Goal: Use online tool/utility: Utilize a website feature to perform a specific function

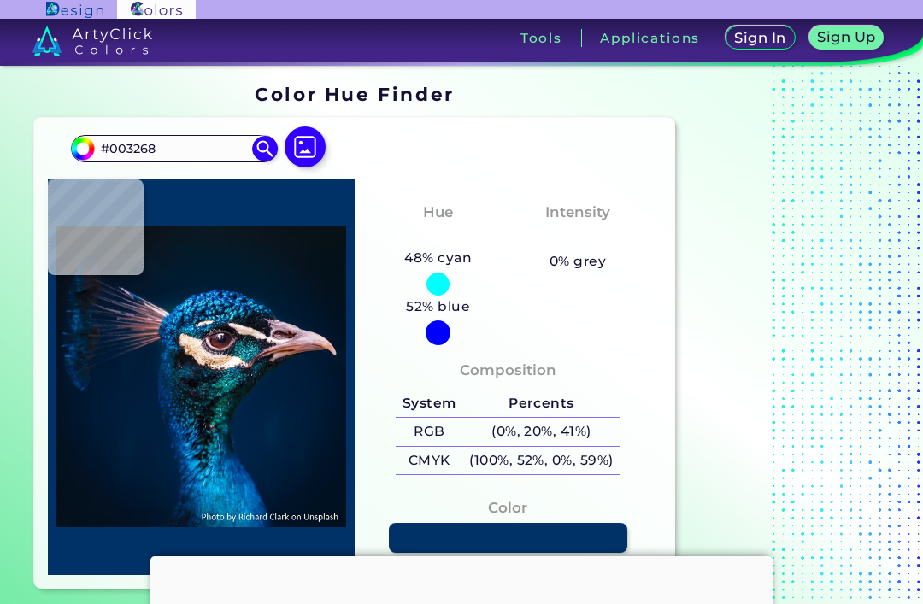
type input "#042137"
type input "#002b53"
type input "#002B53"
type input "#03314f"
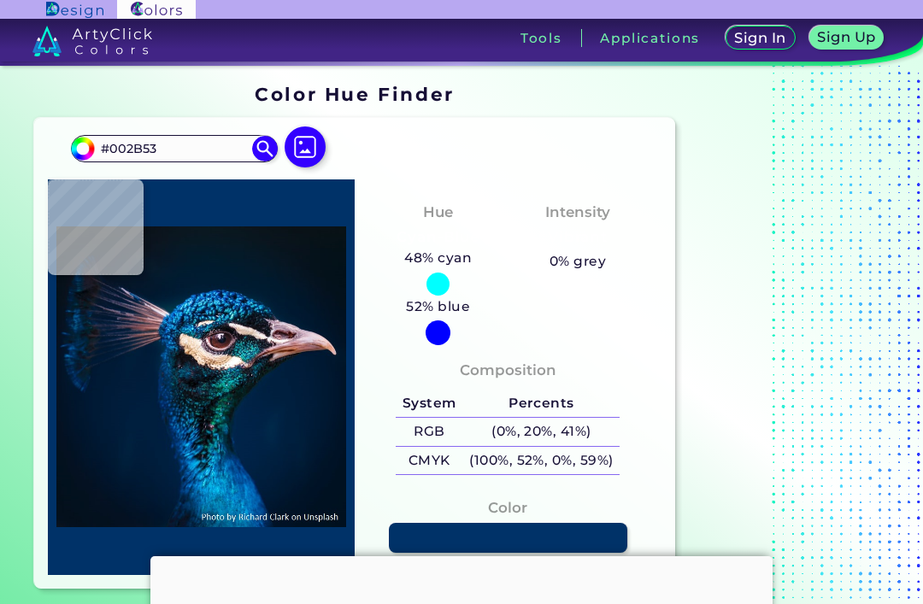
type input "#03314F"
type input "#012a4d"
type input "#012A4D"
type input "#033661"
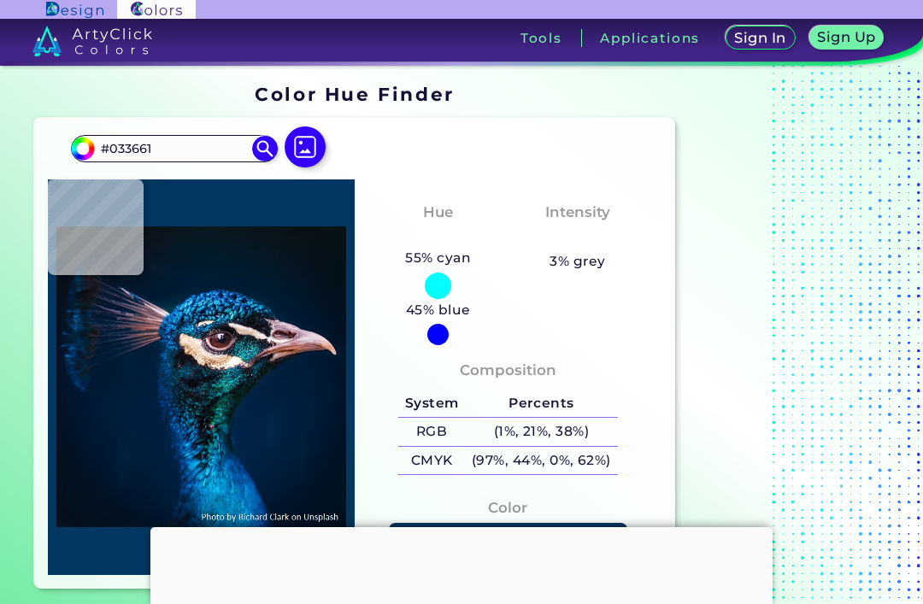
type input "#04416d"
type input "#04416D"
type input "#054166"
type input "#104a74"
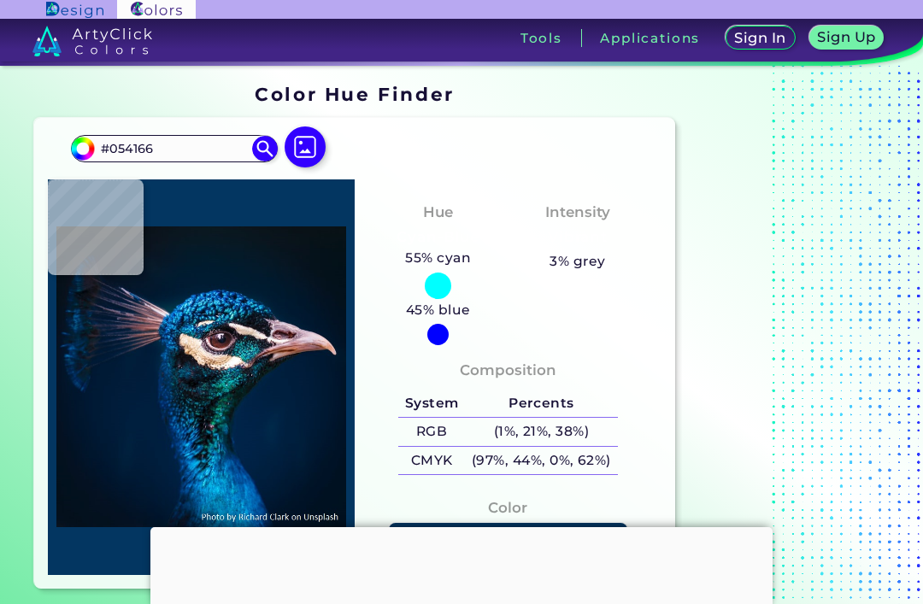
type input "#104A74"
type input "#01335d"
type input "#01335D"
type input "#002d56"
type input "#002D56"
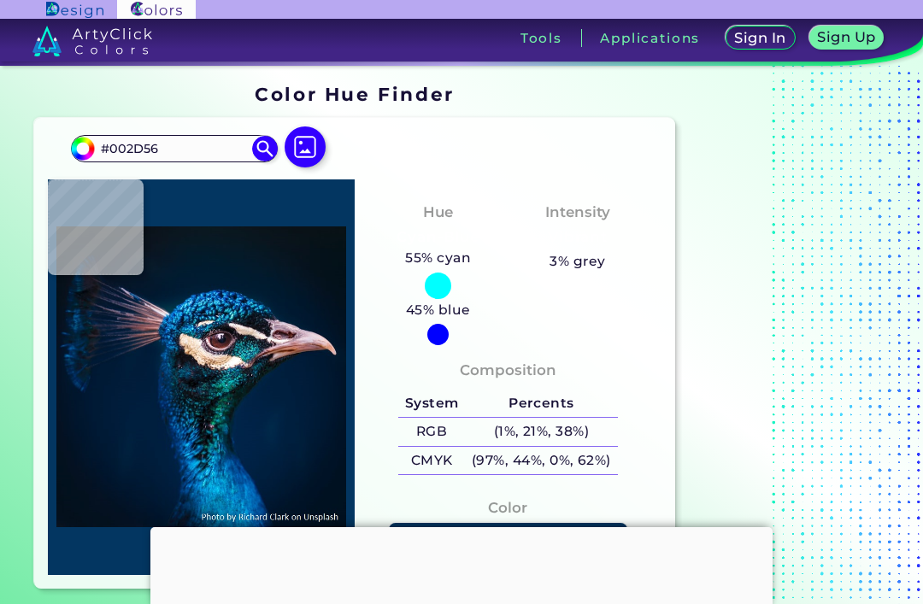
type input "#01345d"
type input "#01345D"
type input "#053b64"
type input "#053B64"
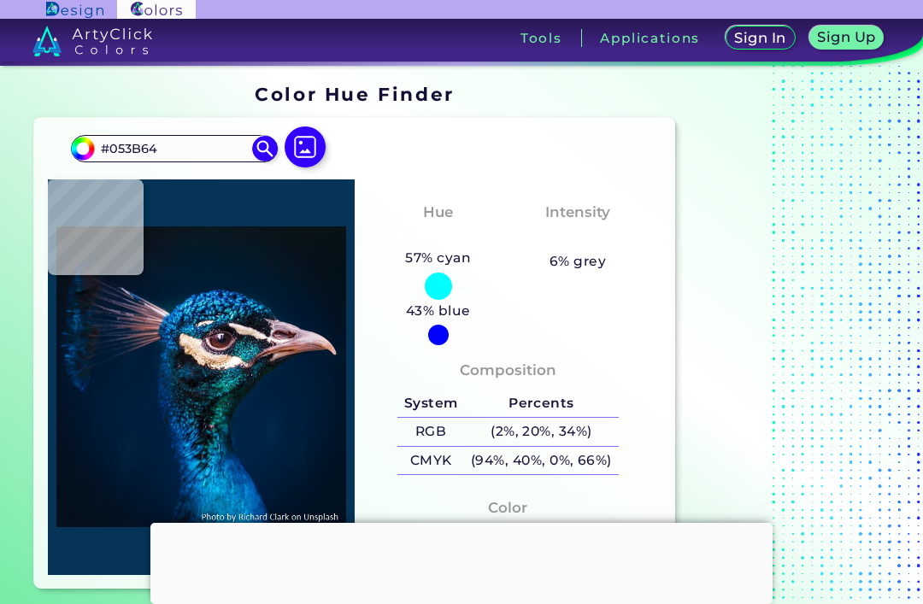
type input "#053457"
type input "#00223e"
type input "#00223E"
type input "#012848"
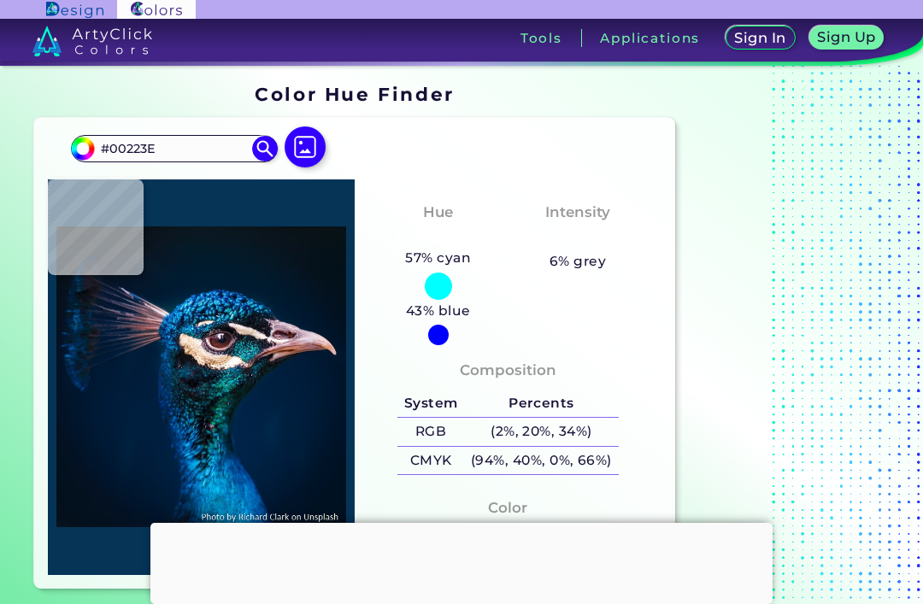
type input "#012848"
type input "#00223e"
type input "#00223E"
type input "#05385d"
type input "#05385D"
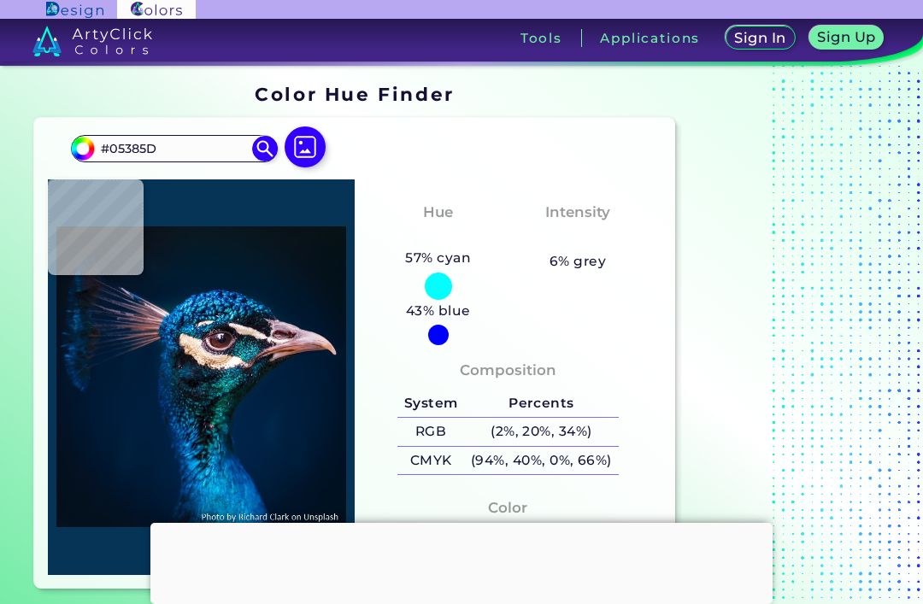
type input "#0a4772"
type input "#0A4772"
type input "#05558d"
type input "#05558D"
type input "#003468"
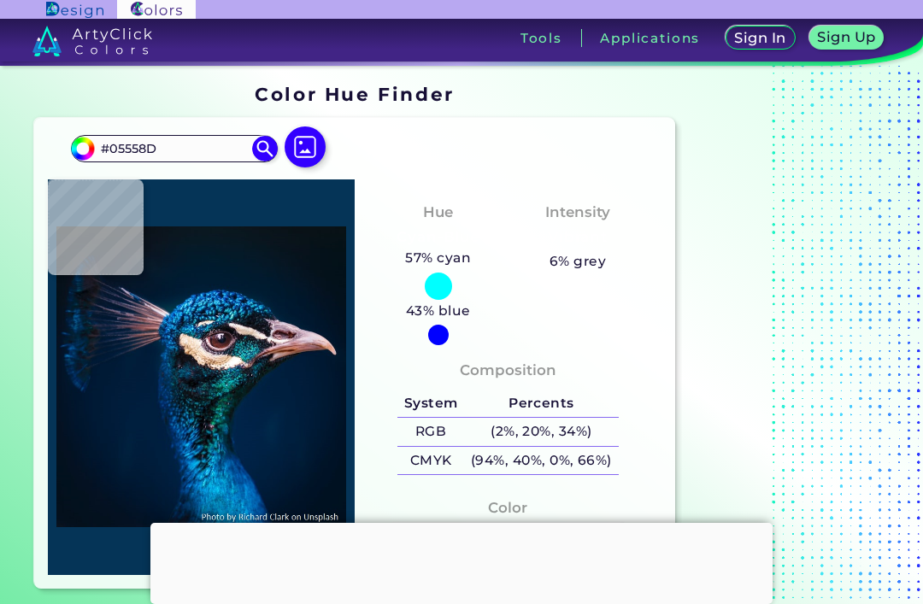
type input "#003468"
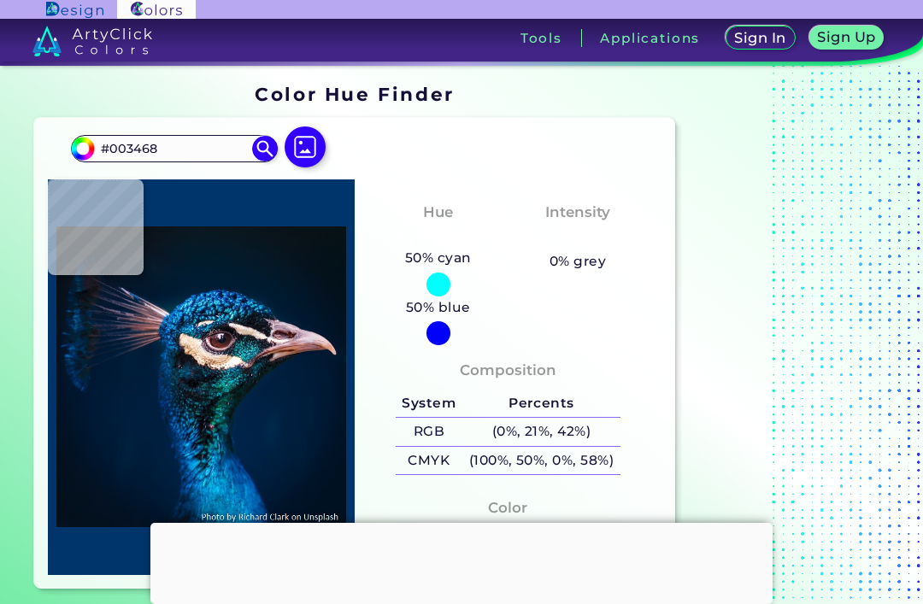
type input "#00356b"
type input "#00356B"
type input "#054275"
type input "#054879"
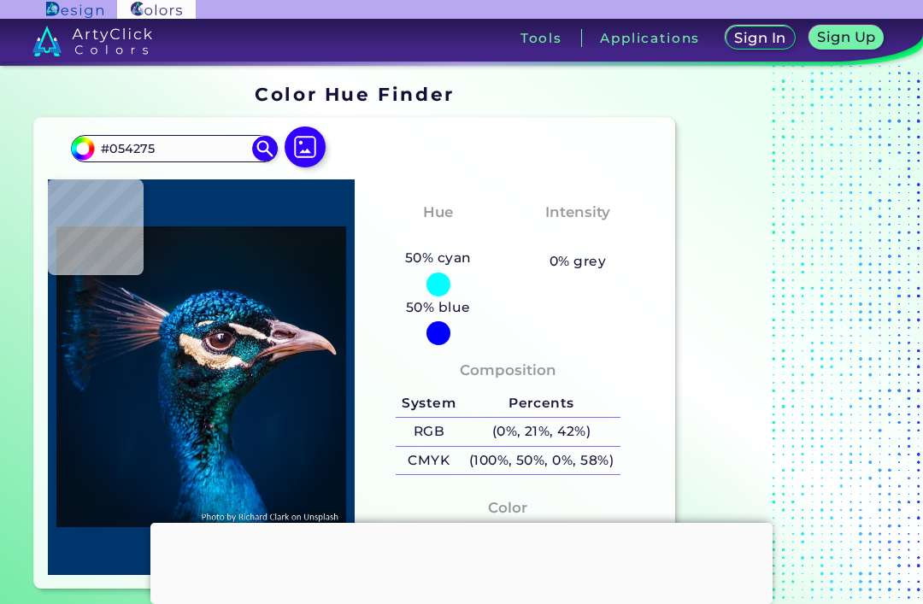
type input "#054879"
type input "#0a5381"
type input "#0A5381"
type input "#084c79"
type input "#084C79"
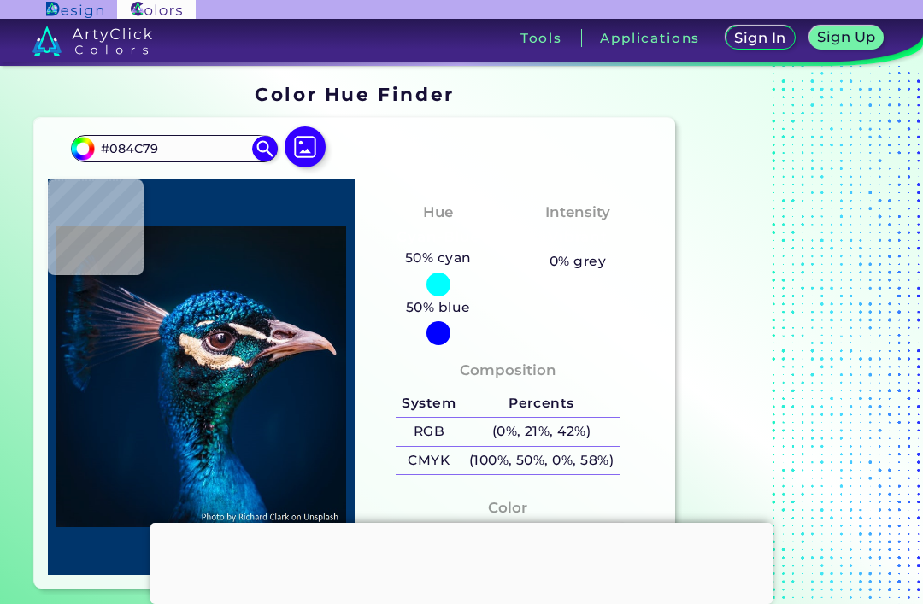
type input "#06426f"
type input "#06426F"
type input "#04406c"
type input "#04406C"
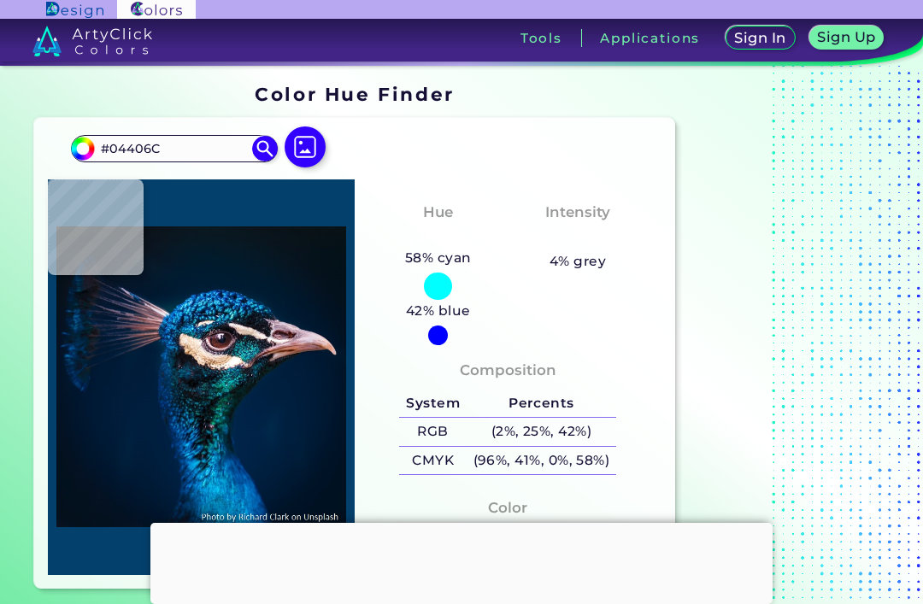
click at [300, 149] on img at bounding box center [305, 147] width 41 height 41
click at [0, 0] on input "file" at bounding box center [0, 0] width 0 height 0
click at [309, 148] on img at bounding box center [305, 147] width 41 height 41
click at [0, 0] on input "file" at bounding box center [0, 0] width 0 height 0
click at [311, 152] on img at bounding box center [305, 147] width 41 height 41
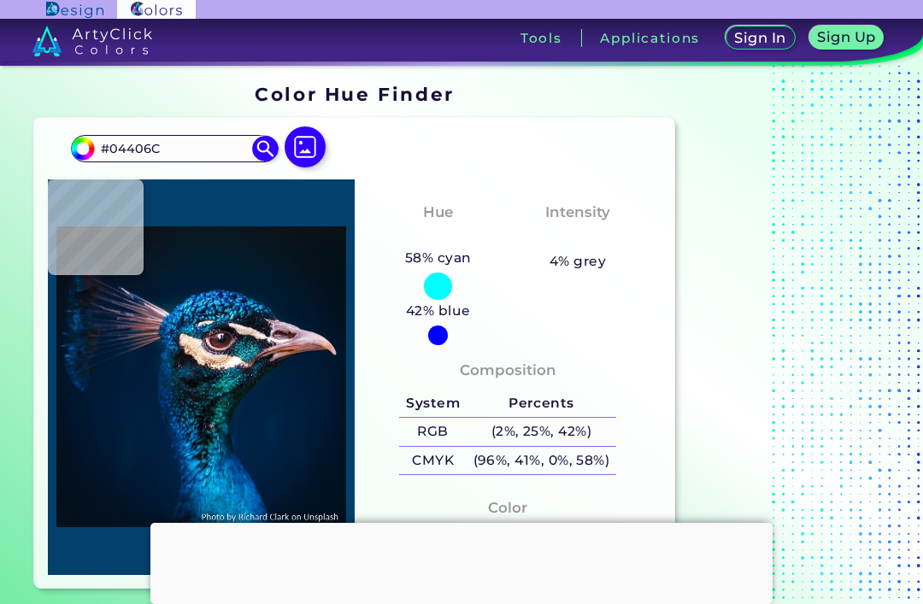
click at [0, 0] on input "file" at bounding box center [0, 0] width 0 height 0
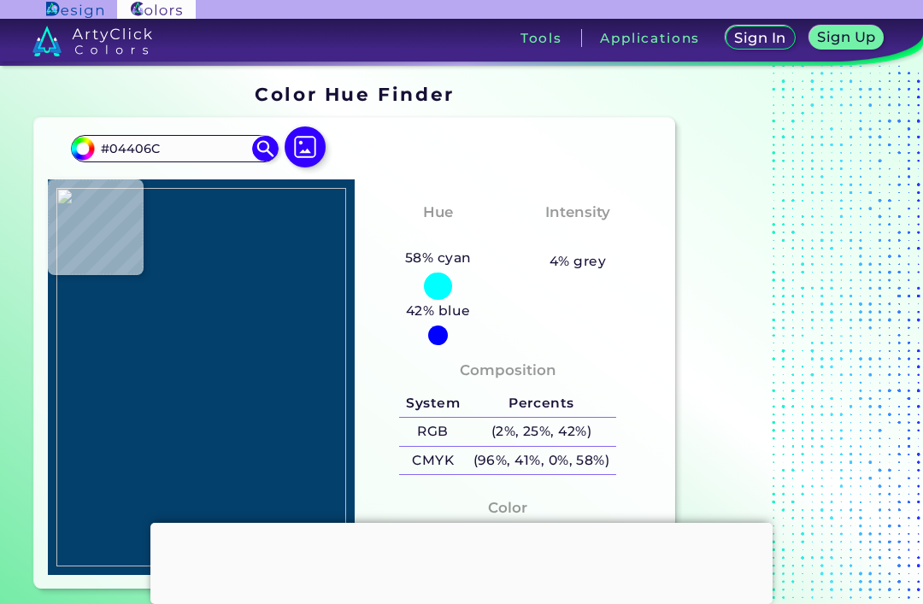
type input "#cfaaab"
type input "#CFAAAB"
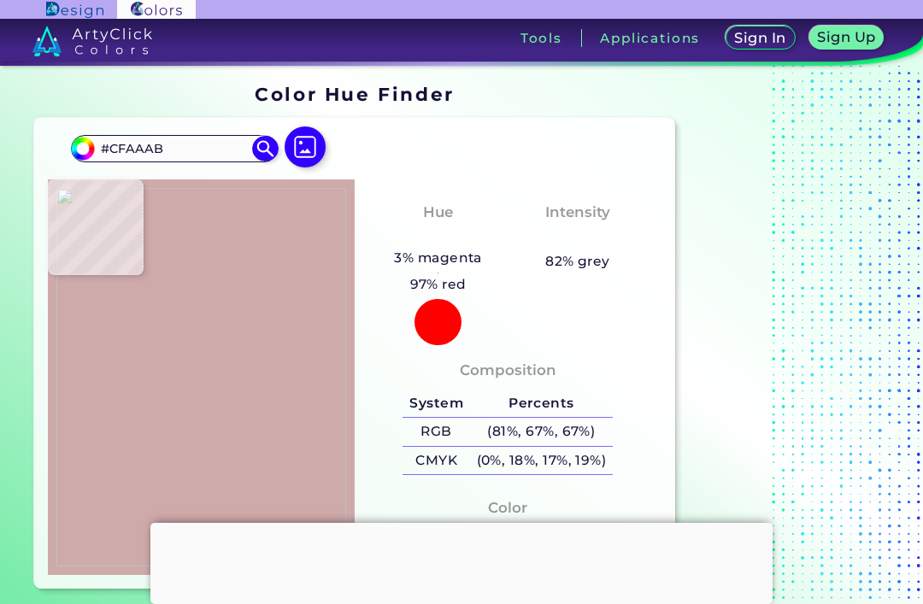
type input "#ffffff"
type input "#FFFFFF"
type input "#f7f7f7"
type input "#F7F7F7"
type input "#000000"
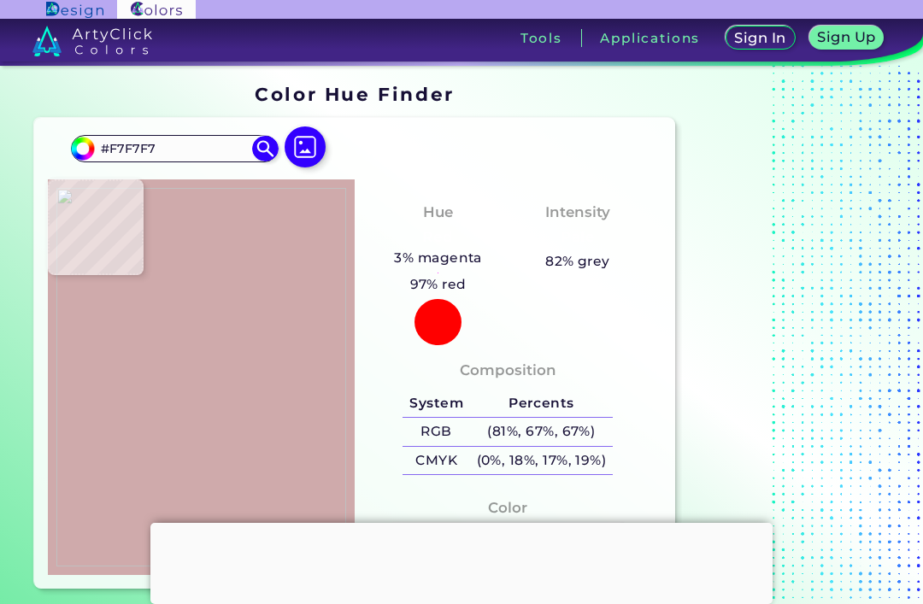
type input "#000000"
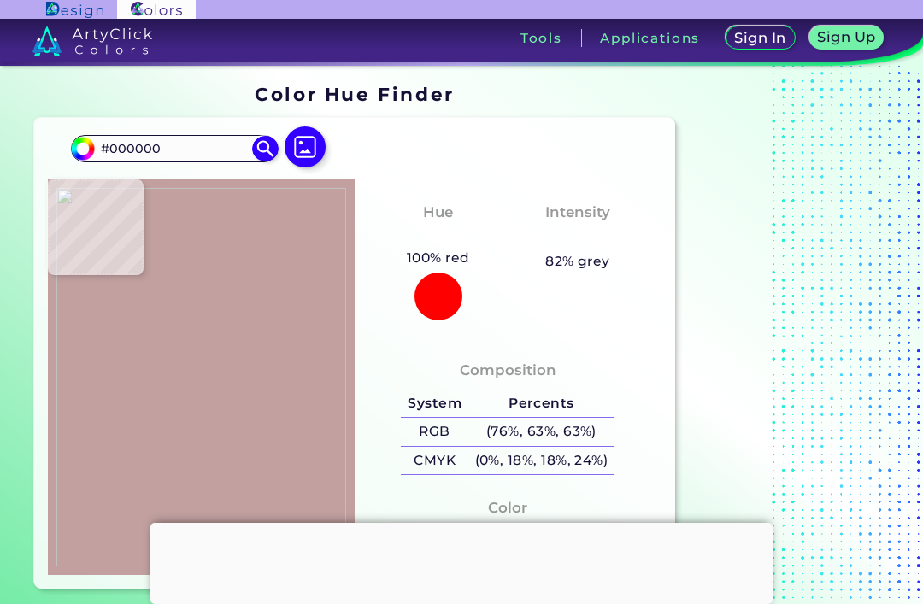
type input "#c2a0a0"
type input "#C2A0A0"
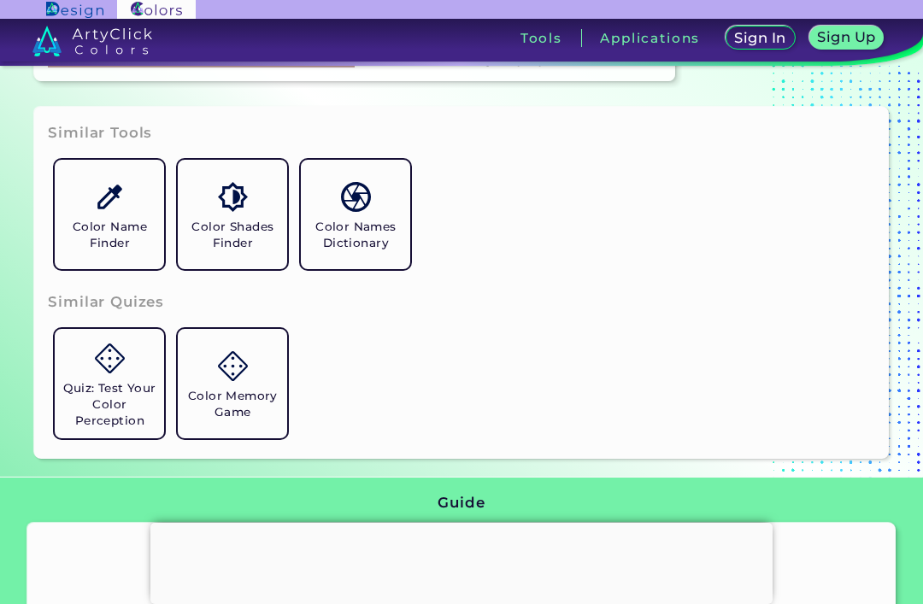
scroll to position [507, 0]
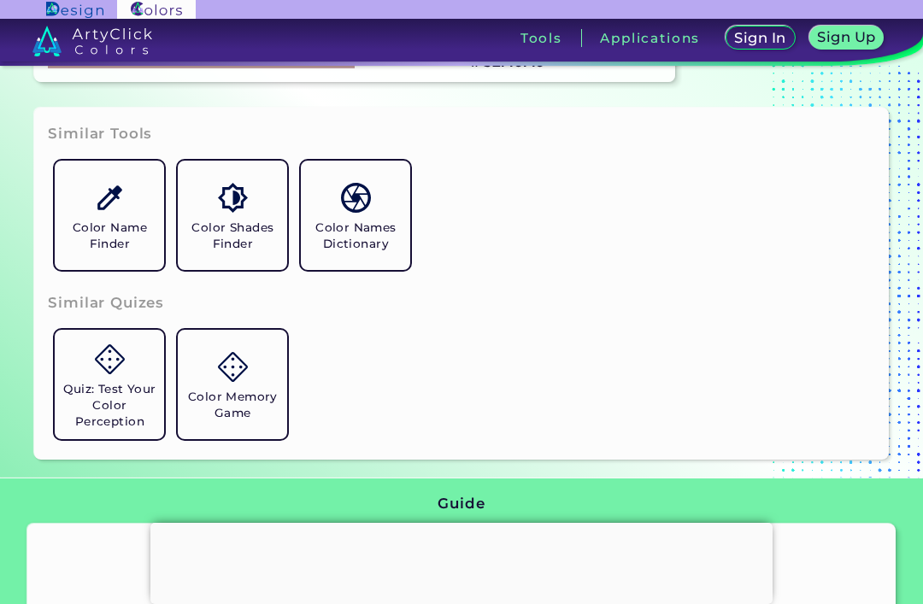
click at [97, 252] on h5 "Color Name Finder" at bounding box center [110, 236] width 96 height 32
